Goal: Task Accomplishment & Management: Complete application form

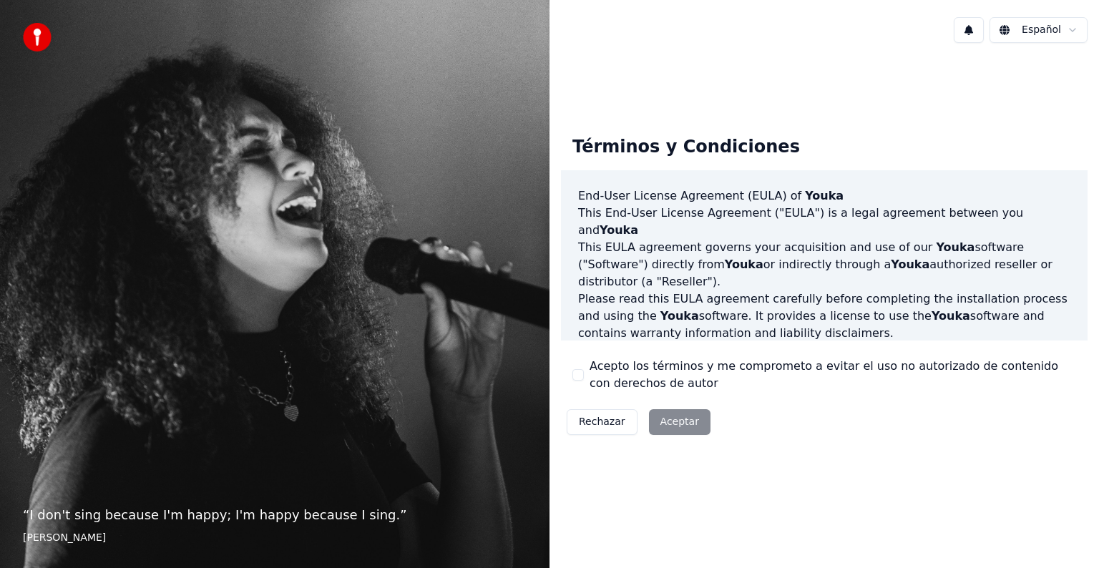
click at [679, 414] on div "Rechazar Aceptar" at bounding box center [638, 422] width 155 height 37
click at [672, 420] on div "Rechazar Aceptar" at bounding box center [638, 422] width 155 height 37
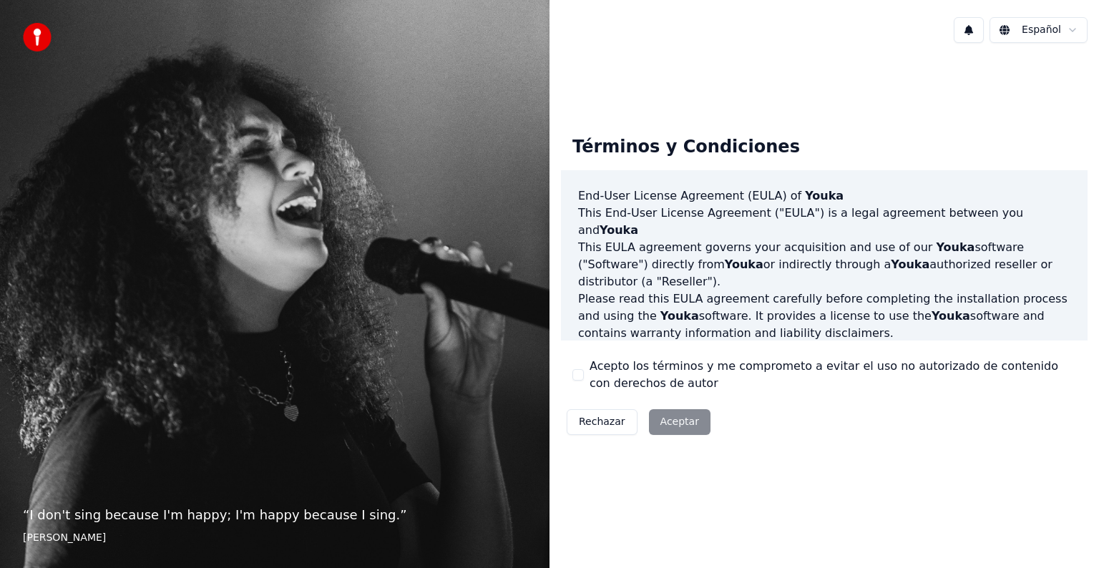
click at [584, 375] on div "Acepto los términos y me comprometo a evitar el uso no autorizado de contenido …" at bounding box center [825, 375] width 504 height 34
click at [578, 371] on button "Acepto los términos y me comprometo a evitar el uso no autorizado de contenido …" at bounding box center [578, 374] width 11 height 11
click at [676, 409] on button "Aceptar" at bounding box center [680, 422] width 62 height 26
